Goal: Use online tool/utility: Utilize a website feature to perform a specific function

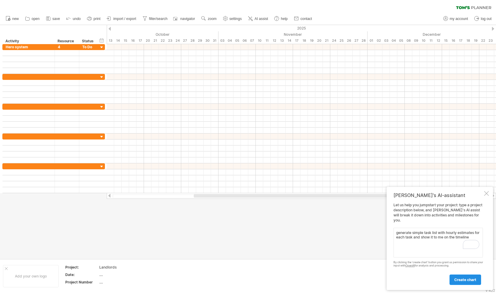
type textarea "generate simple task list with hourly estimates for each task and show it to me…"
click at [473, 278] on span "create chart" at bounding box center [465, 279] width 22 height 4
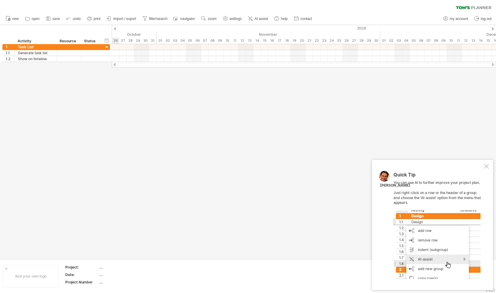
click at [486, 167] on div at bounding box center [486, 166] width 5 height 5
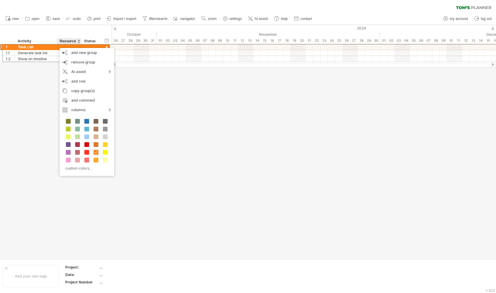
click at [17, 101] on div at bounding box center [248, 142] width 496 height 234
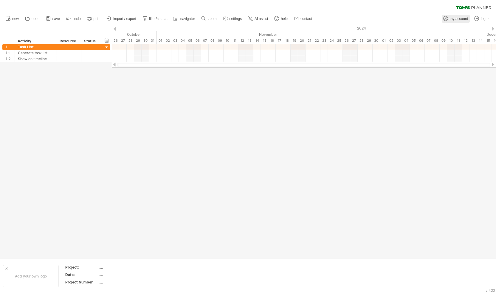
click at [463, 20] on span "my account" at bounding box center [459, 19] width 18 height 4
type input "**********"
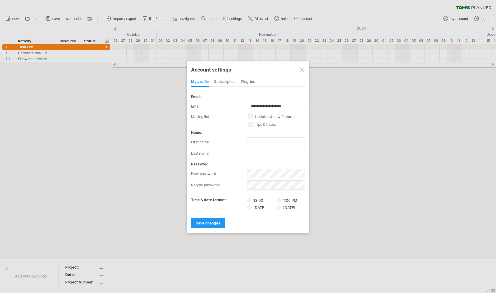
click at [254, 200] on label "13:00" at bounding box center [261, 200] width 29 height 5
click at [252, 83] on div "Plug-ins" at bounding box center [248, 82] width 14 height 10
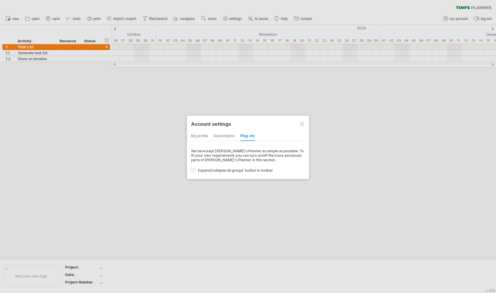
click at [199, 136] on div "my profile" at bounding box center [199, 136] width 17 height 10
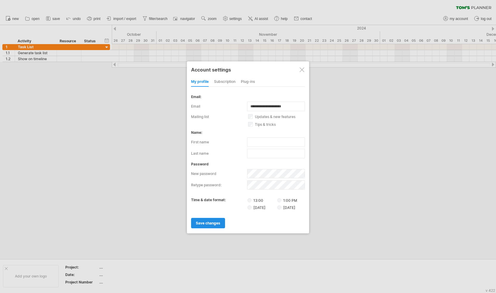
click at [219, 221] on span "save changes" at bounding box center [208, 223] width 24 height 4
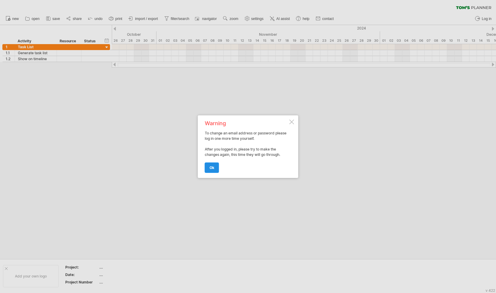
click at [212, 168] on span "ok" at bounding box center [211, 167] width 5 height 4
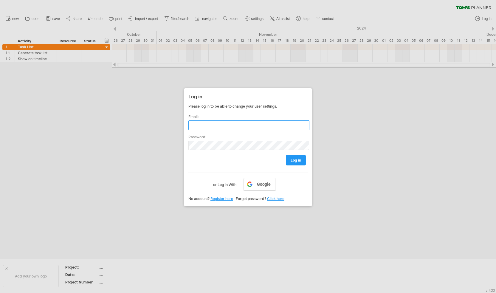
click at [266, 125] on input "text" at bounding box center [248, 125] width 121 height 10
type input "**********"
click at [292, 159] on span "log in" at bounding box center [296, 160] width 10 height 4
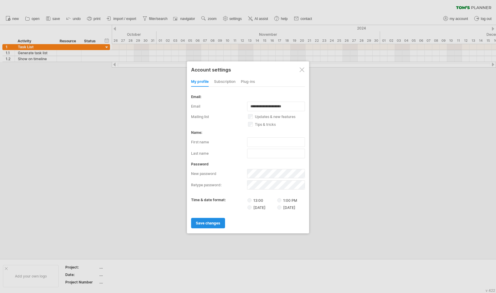
click at [207, 221] on span "save changes" at bounding box center [208, 223] width 24 height 4
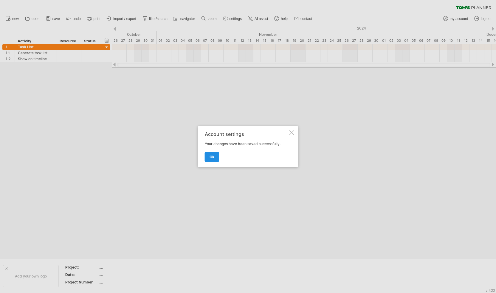
click at [215, 160] on link "ok" at bounding box center [212, 157] width 14 height 10
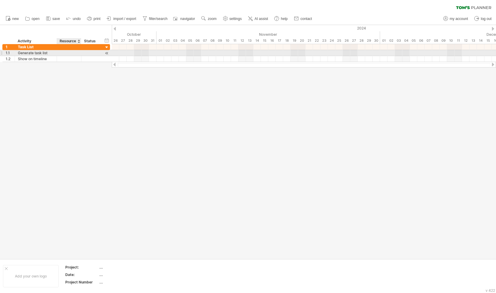
click at [71, 54] on div at bounding box center [69, 53] width 18 height 6
type input "*"
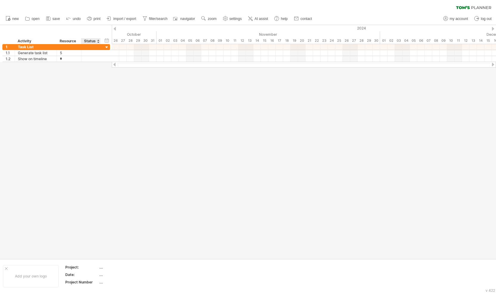
click at [89, 114] on div at bounding box center [248, 142] width 496 height 234
click at [491, 30] on div "2024" at bounding box center [361, 28] width 499 height 6
click at [195, 38] on div "06" at bounding box center [197, 41] width 7 height 6
click at [239, 22] on link "settings" at bounding box center [232, 19] width 22 height 8
select select "*"
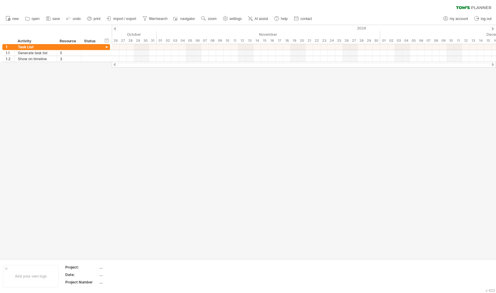
select select "**"
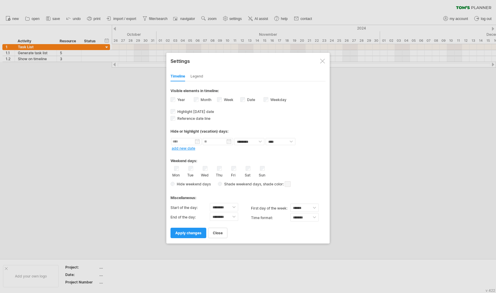
click at [204, 78] on div "Timeline Legend" at bounding box center [247, 75] width 155 height 13
click at [199, 76] on div "Legend" at bounding box center [196, 77] width 13 height 10
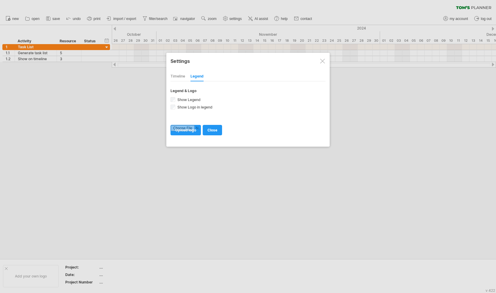
click at [177, 73] on div "Timeline" at bounding box center [177, 77] width 15 height 10
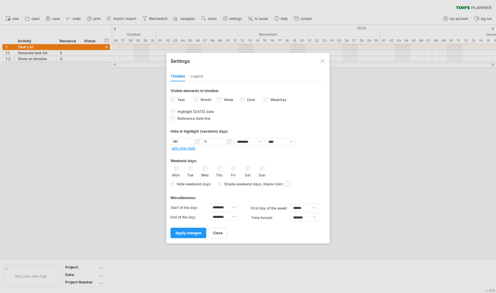
click at [194, 237] on div "**********" at bounding box center [247, 148] width 163 height 191
click at [196, 232] on link "apply changes" at bounding box center [188, 233] width 36 height 10
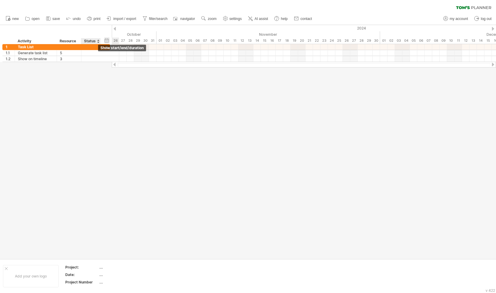
click at [105, 38] on div "hide start/end/duration show start/end/duration" at bounding box center [107, 40] width 6 height 6
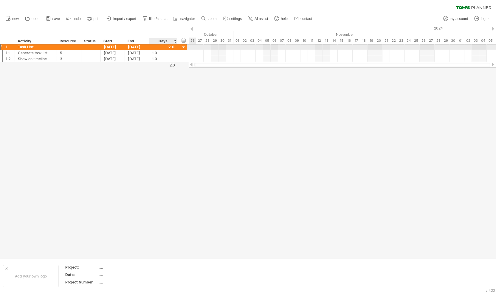
click at [173, 47] on div at bounding box center [163, 47] width 22 height 6
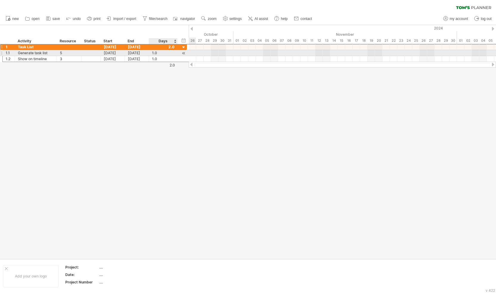
click at [169, 54] on div "1.0" at bounding box center [163, 53] width 22 height 6
click at [157, 52] on div "1.0" at bounding box center [163, 53] width 22 height 6
drag, startPoint x: 154, startPoint y: 53, endPoint x: 151, endPoint y: 53, distance: 3.3
click at [151, 53] on div "1.0 1.0" at bounding box center [163, 53] width 29 height 6
click at [108, 52] on div "[DATE]" at bounding box center [113, 53] width 24 height 6
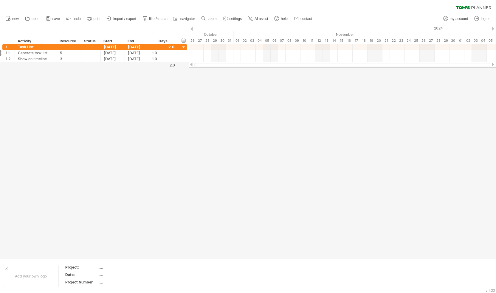
click at [190, 66] on div at bounding box center [191, 65] width 5 height 4
click at [191, 27] on div at bounding box center [191, 29] width 2 height 4
drag, startPoint x: 210, startPoint y: 34, endPoint x: 339, endPoint y: 44, distance: 129.4
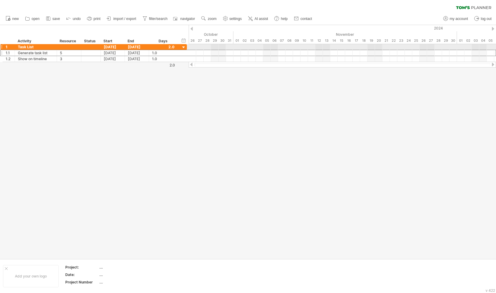
click at [339, 44] on div "2024 [DATE] November December January February March April [DATE] 28 29 30 31 0…" at bounding box center [342, 34] width 307 height 19
click at [192, 28] on div at bounding box center [191, 29] width 2 height 4
drag, startPoint x: 193, startPoint y: 66, endPoint x: 186, endPoint y: 61, distance: 8.4
click at [189, 65] on div at bounding box center [342, 65] width 307 height 6
click at [206, 30] on div "2024" at bounding box center [438, 28] width 499 height 6
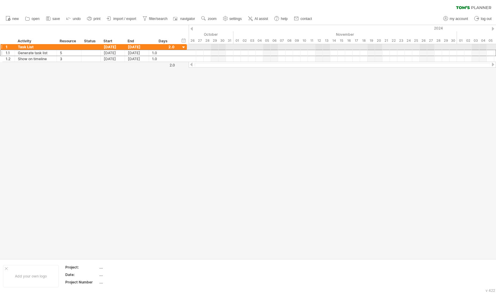
click at [222, 46] on div at bounding box center [342, 47] width 307 height 6
click at [138, 46] on div "[DATE]" at bounding box center [137, 47] width 24 height 6
click at [173, 47] on div at bounding box center [163, 47] width 22 height 6
click at [171, 46] on div at bounding box center [163, 47] width 22 height 6
click at [105, 48] on div "[DATE]" at bounding box center [113, 47] width 24 height 6
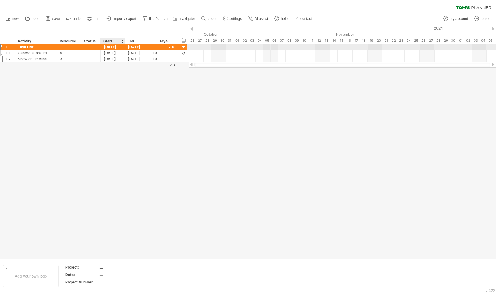
click at [109, 50] on div "[DATE]" at bounding box center [113, 53] width 24 height 6
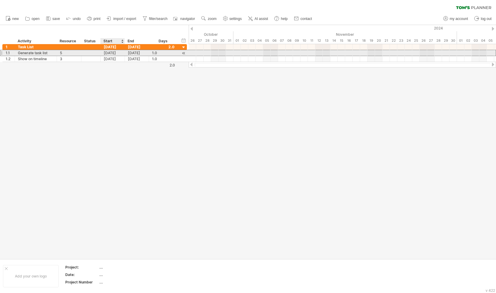
click at [111, 52] on div "[DATE]" at bounding box center [113, 53] width 24 height 6
